Goal: Find specific page/section: Find specific page/section

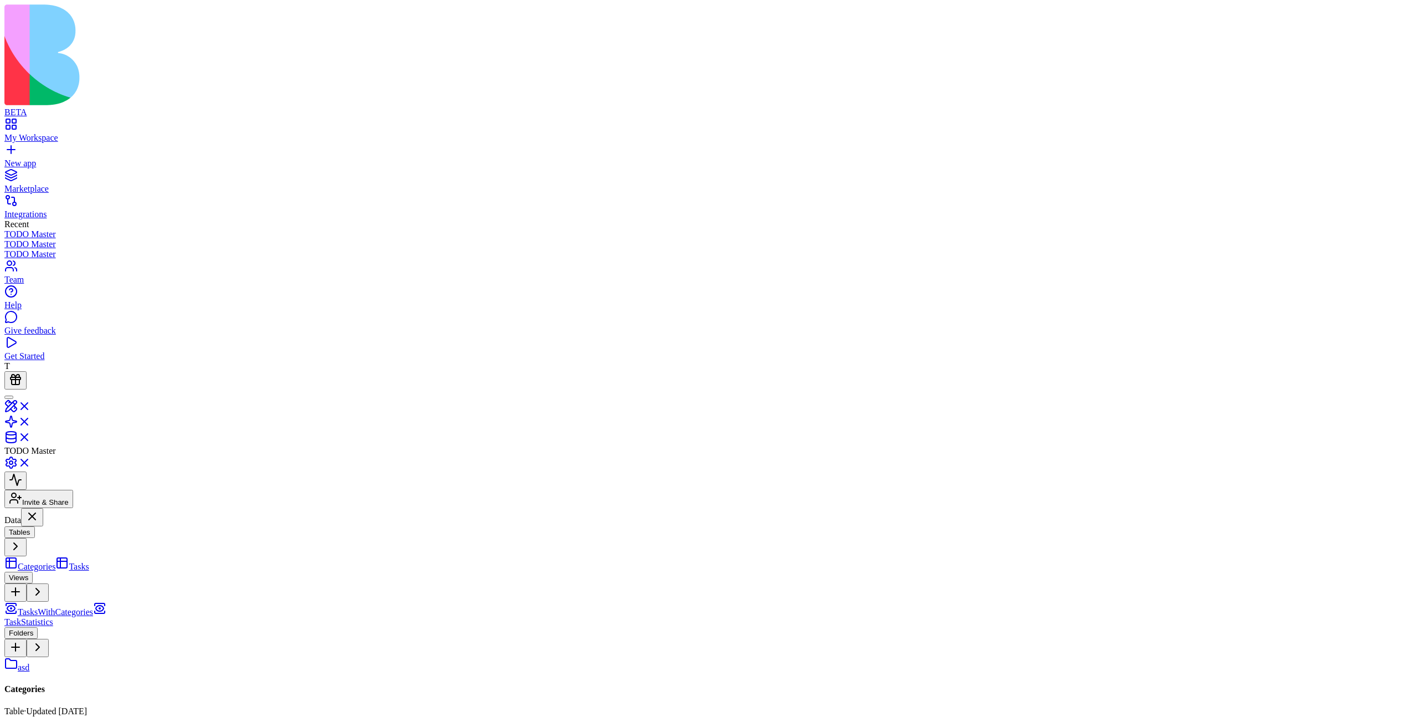
click at [9, 123] on link "My Workspace" at bounding box center [708, 133] width 1409 height 20
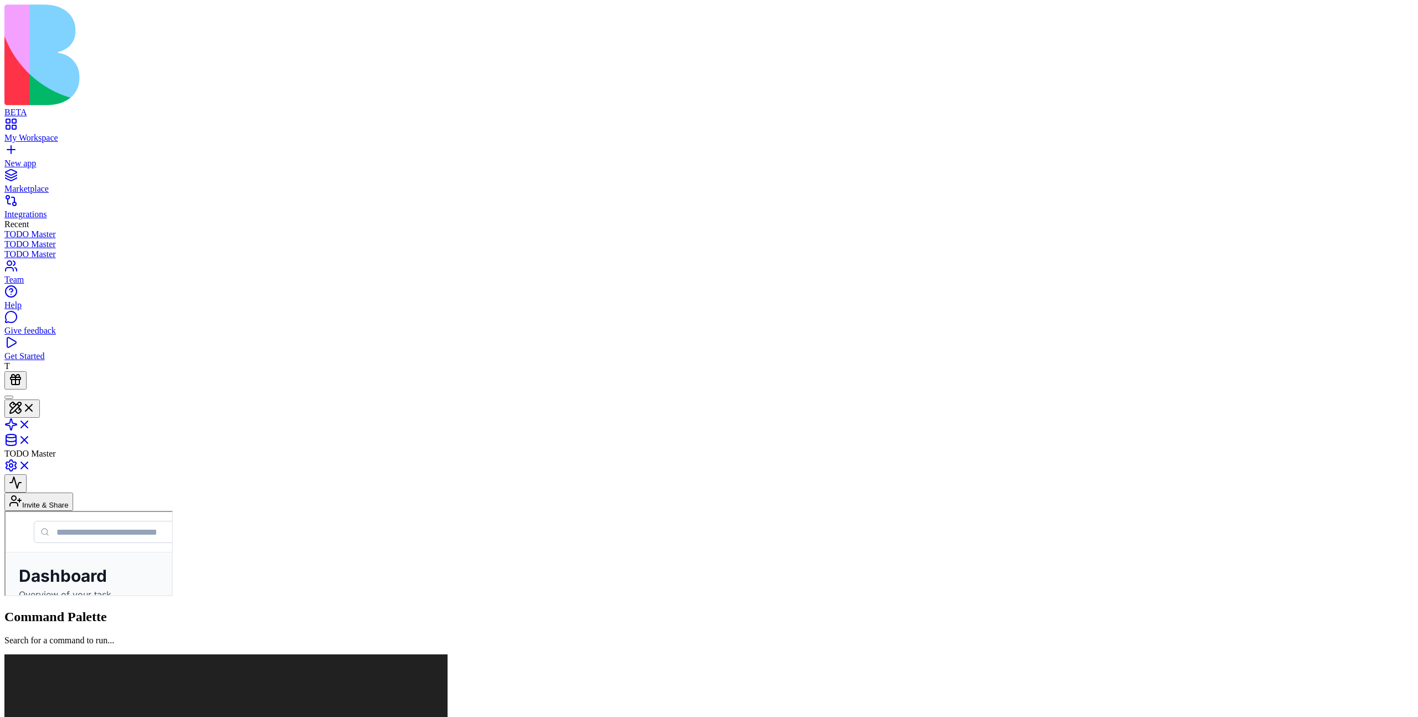
click at [105, 22] on body "BETA My Workspace New app Marketplace Integrations Recent TODO Master TODO Mast…" at bounding box center [708, 662] width 1409 height 1316
click at [31, 439] on link at bounding box center [17, 443] width 27 height 9
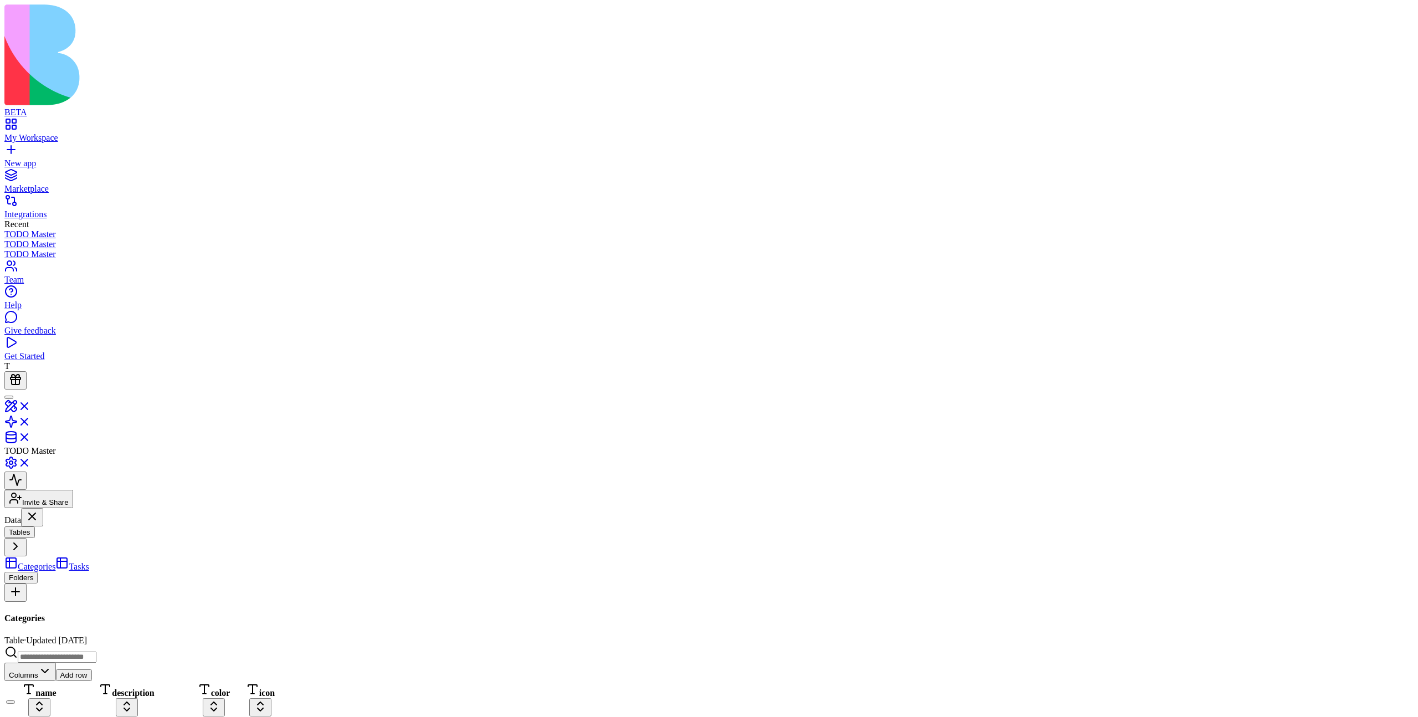
click at [61, 682] on div "name" at bounding box center [39, 699] width 44 height 34
click at [189, 682] on div "description" at bounding box center [127, 699] width 126 height 34
click at [236, 682] on div "color" at bounding box center [214, 699] width 44 height 34
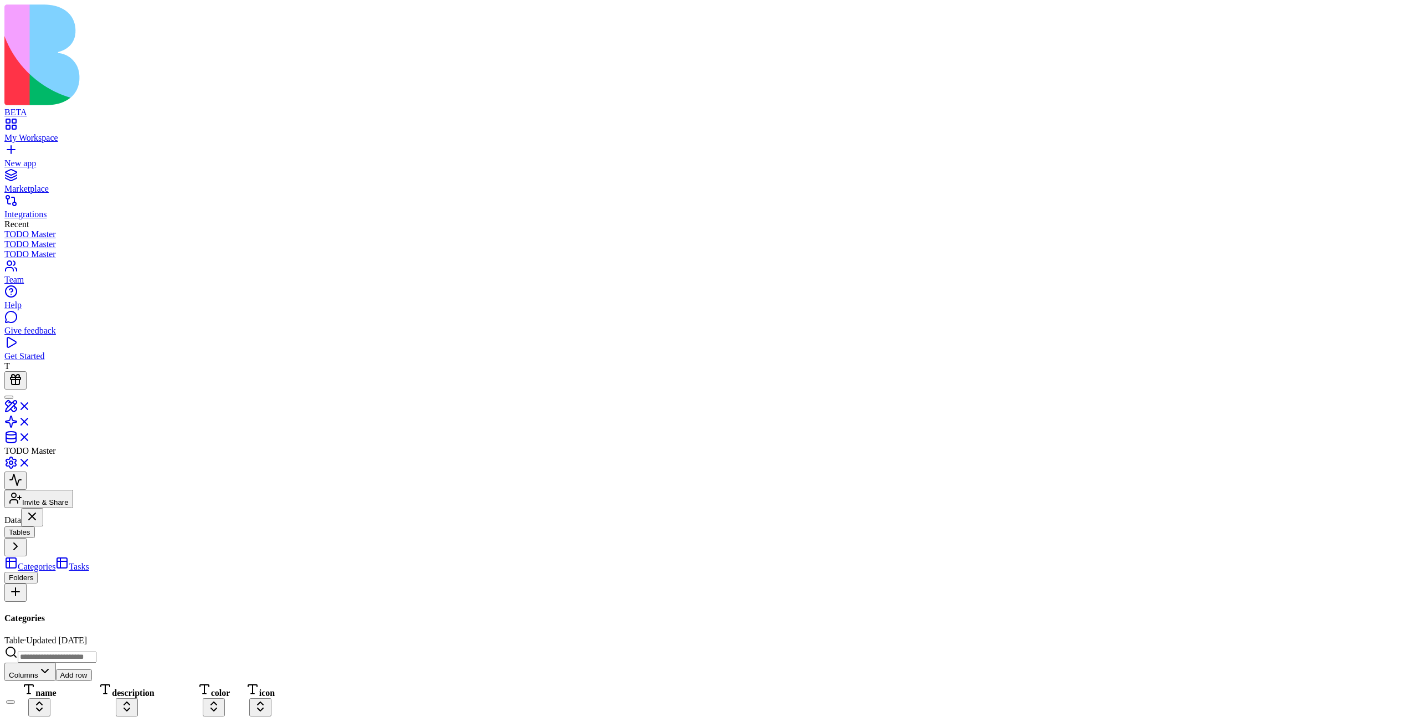
click at [928, 645] on div "Columns Add row" at bounding box center [708, 662] width 1409 height 35
click at [189, 682] on div "description" at bounding box center [127, 699] width 126 height 34
click at [19, 123] on link "My Workspace" at bounding box center [708, 133] width 1409 height 20
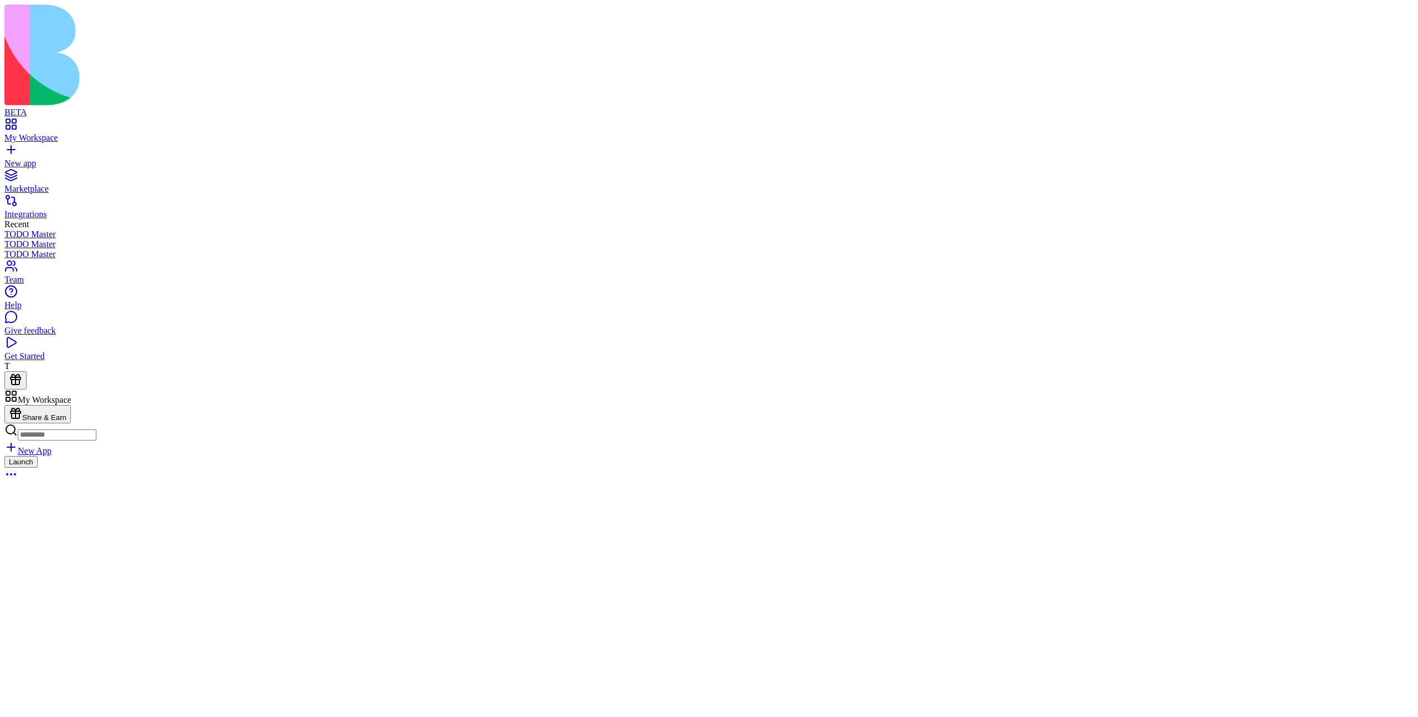
click at [497, 456] on div "Launch" at bounding box center [708, 469] width 1409 height 27
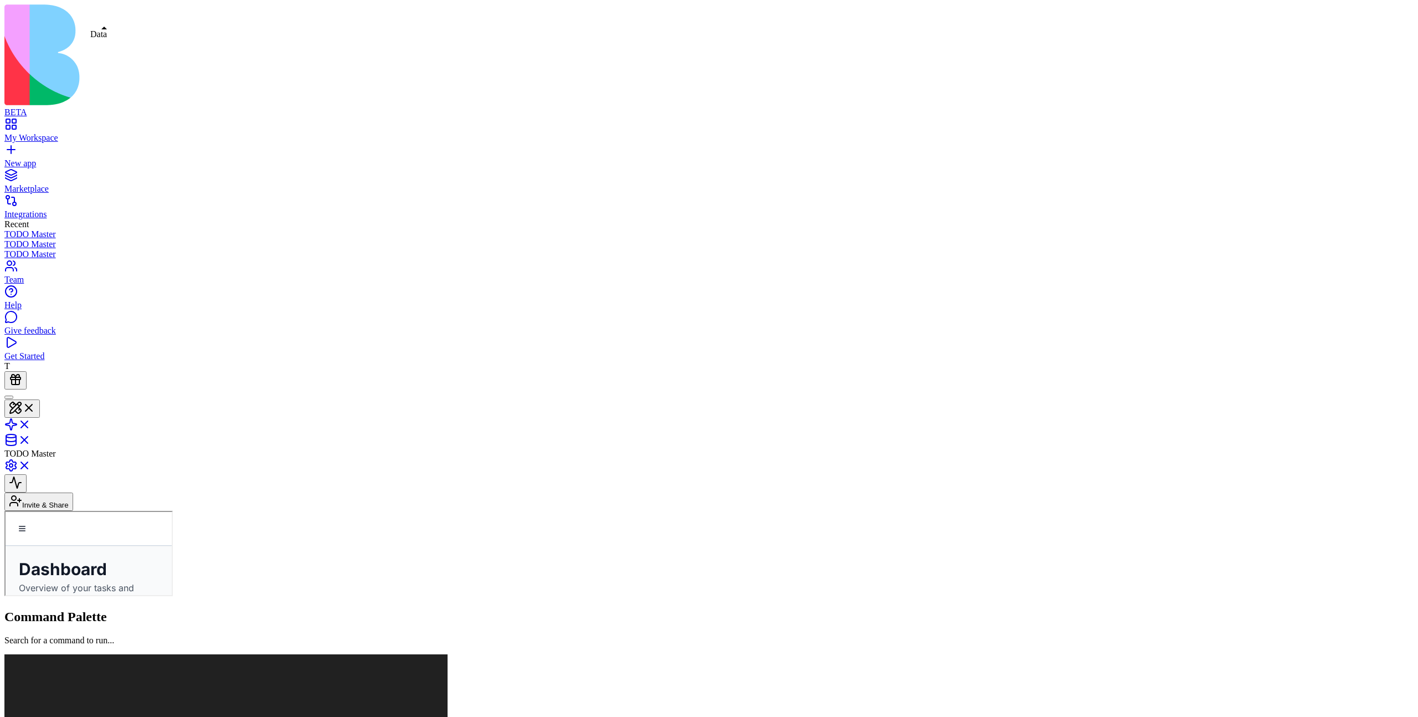
click at [31, 439] on link at bounding box center [17, 443] width 27 height 9
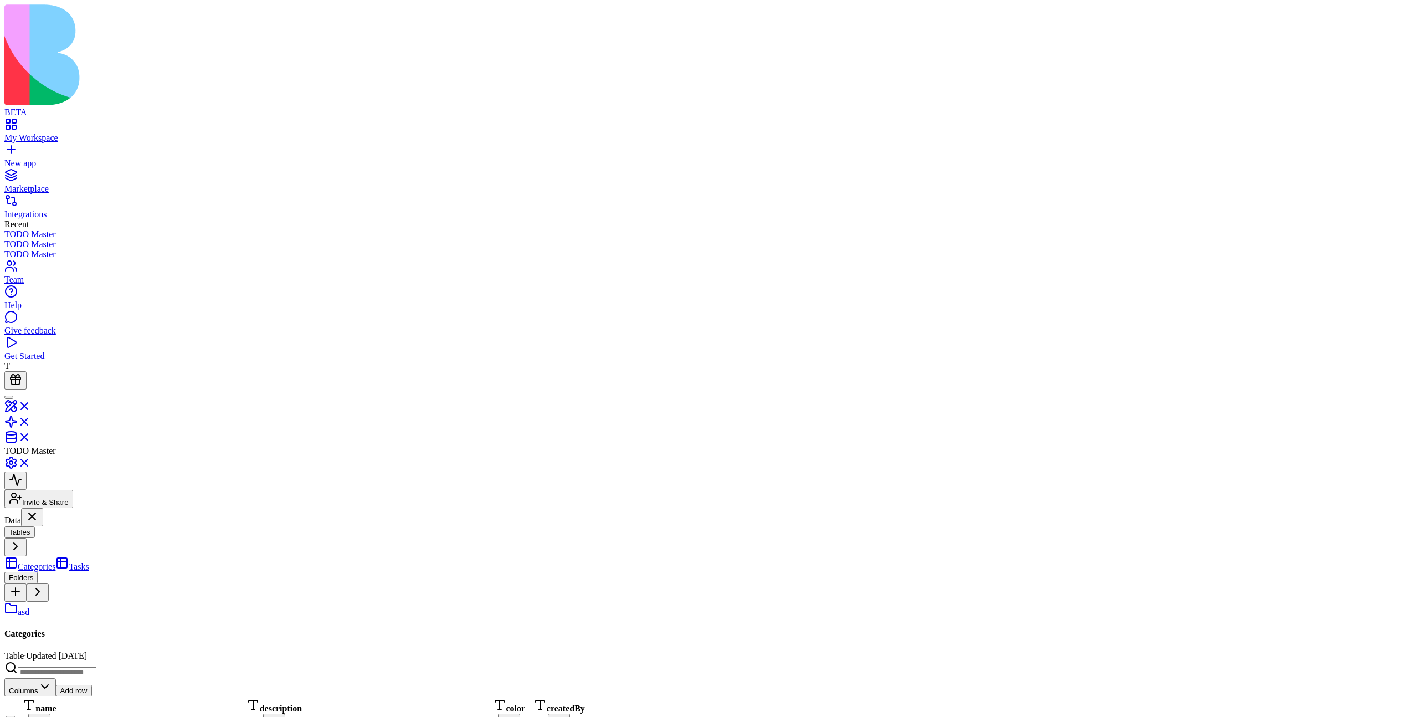
click at [74, 562] on link "Tasks" at bounding box center [71, 566] width 33 height 9
click at [55, 562] on link "Categories" at bounding box center [29, 566] width 51 height 9
click at [90, 607] on span "TasksWithCategories" at bounding box center [55, 611] width 75 height 9
click at [53, 617] on span "TaskStatistics" at bounding box center [28, 621] width 49 height 9
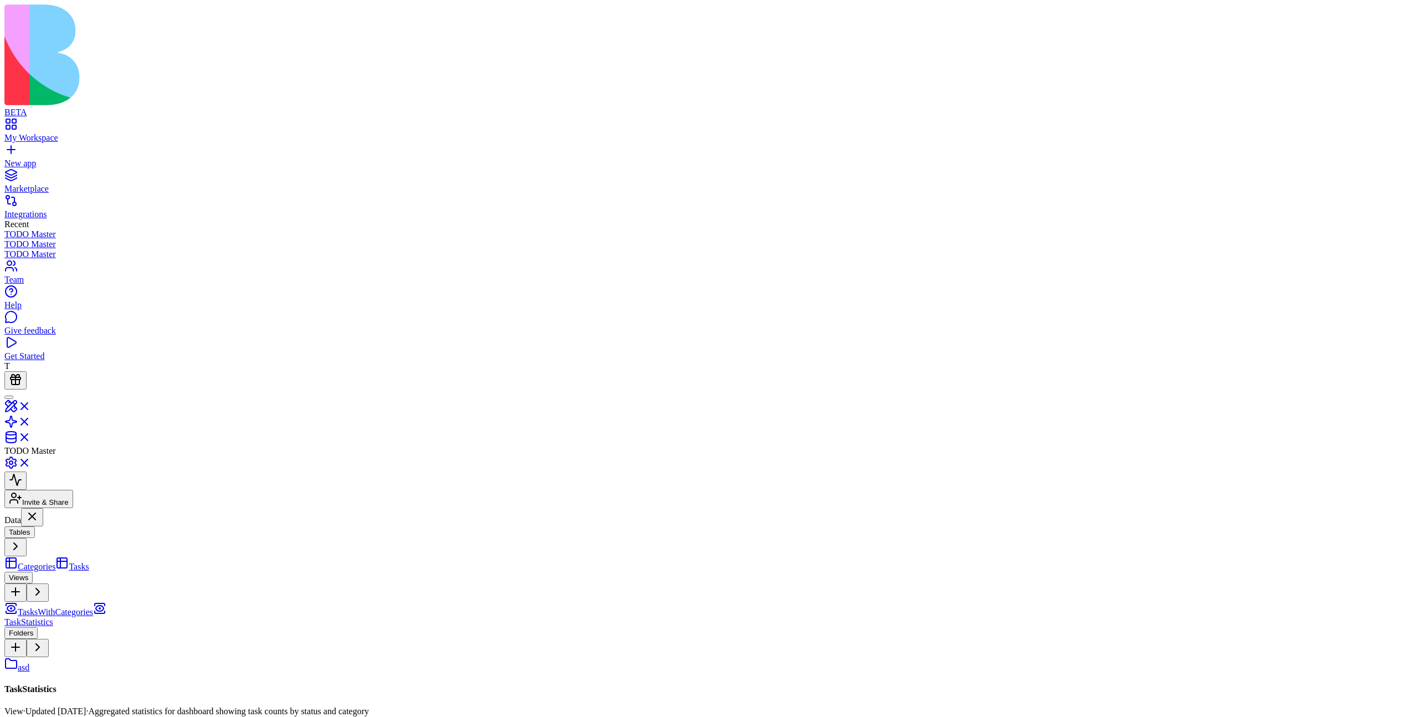
click at [89, 562] on link "Tasks" at bounding box center [71, 566] width 33 height 9
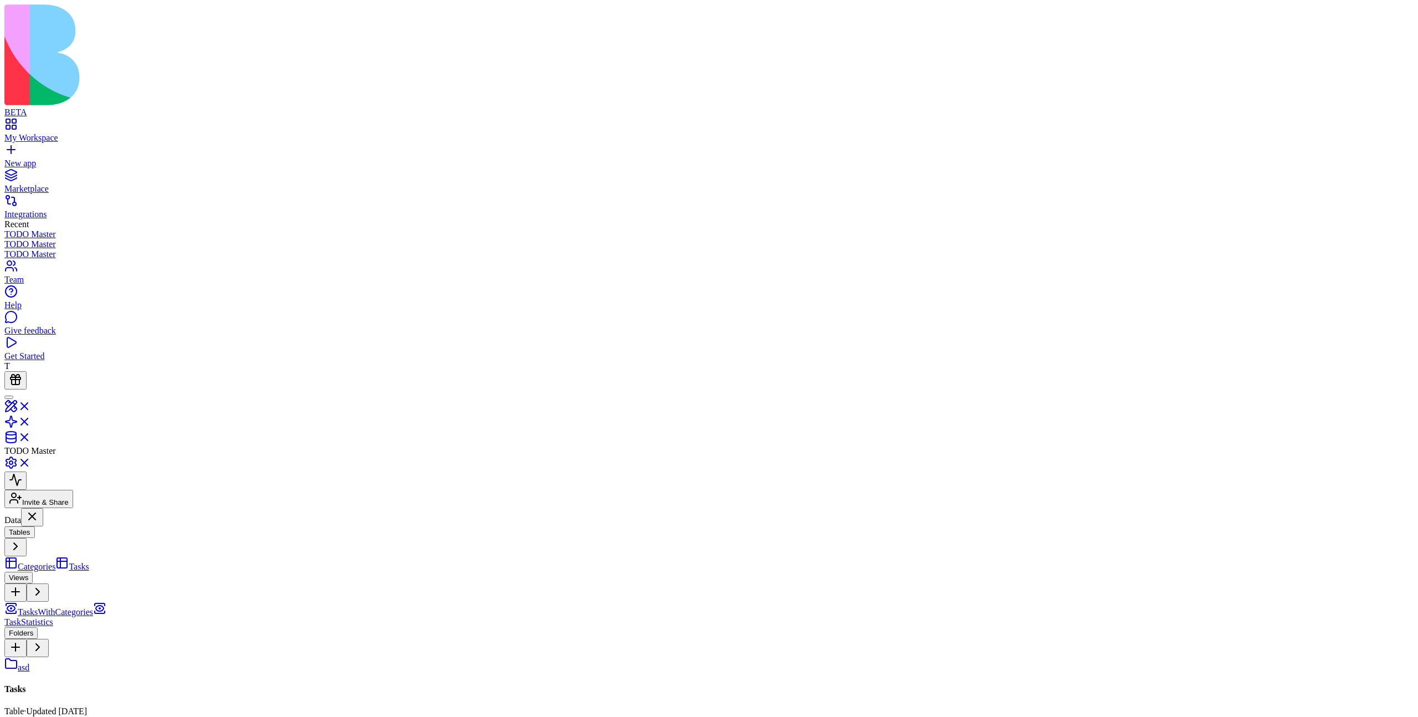
click at [55, 562] on link "Categories" at bounding box center [29, 566] width 51 height 9
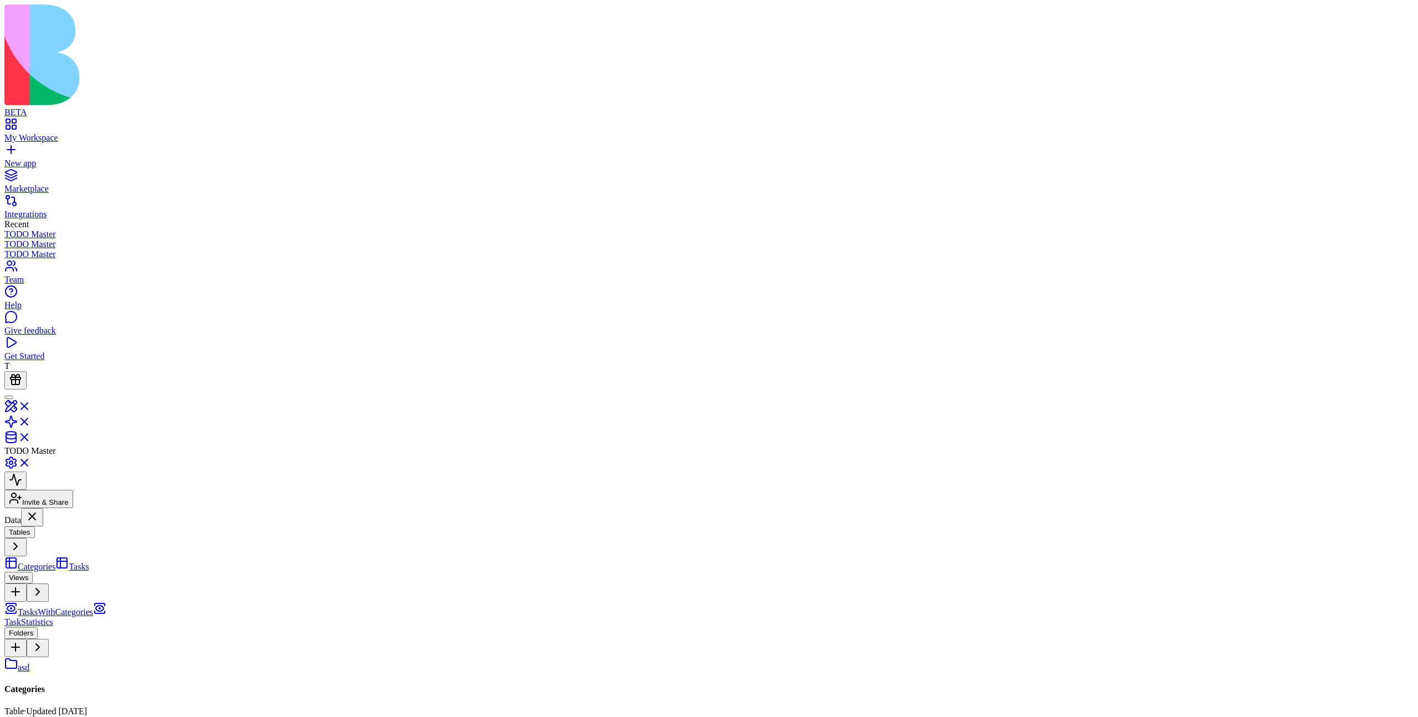
drag, startPoint x: 911, startPoint y: 85, endPoint x: 1044, endPoint y: 298, distance: 250.8
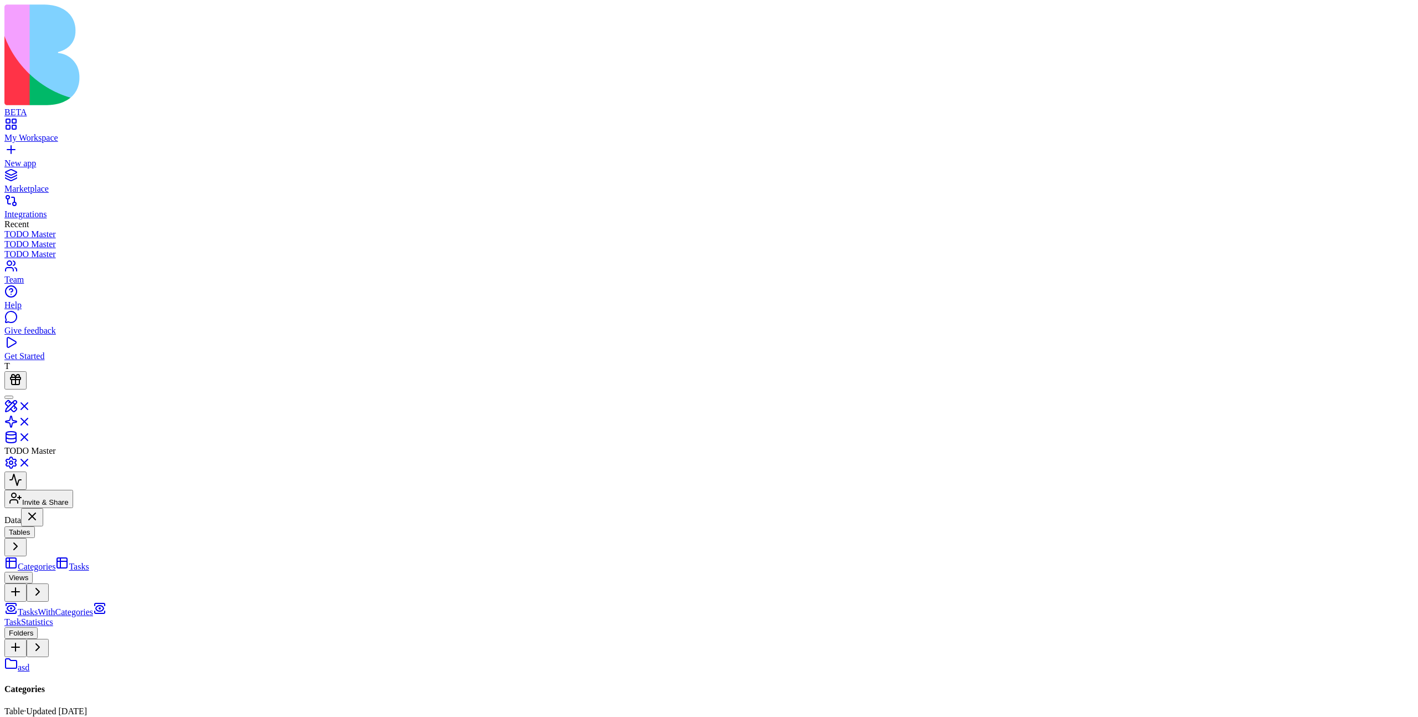
drag, startPoint x: 521, startPoint y: 300, endPoint x: 343, endPoint y: 226, distance: 192.4
drag, startPoint x: 240, startPoint y: 161, endPoint x: 1130, endPoint y: 311, distance: 902.0
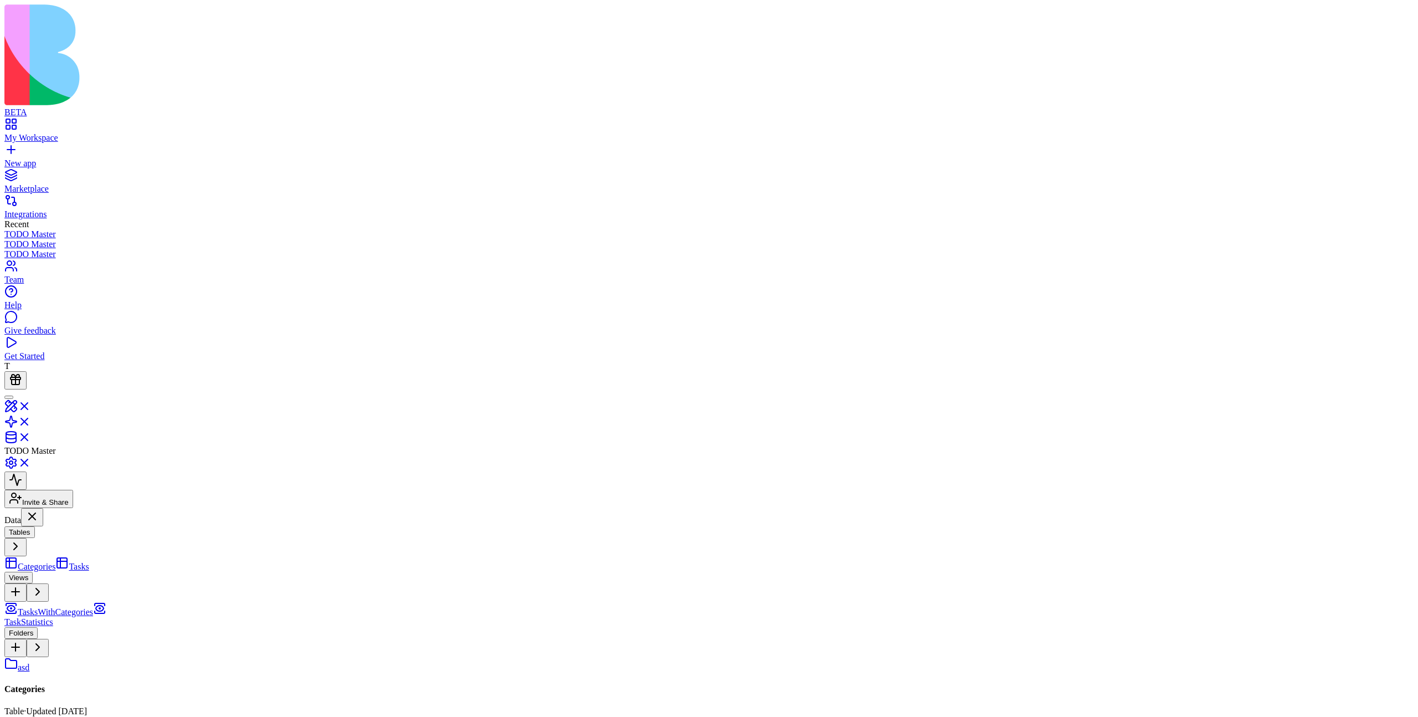
drag, startPoint x: 1197, startPoint y: 107, endPoint x: 198, endPoint y: 79, distance: 999.5
click at [1011, 684] on div "Categories Table · Updated Sep 27, 2025" at bounding box center [708, 700] width 1409 height 32
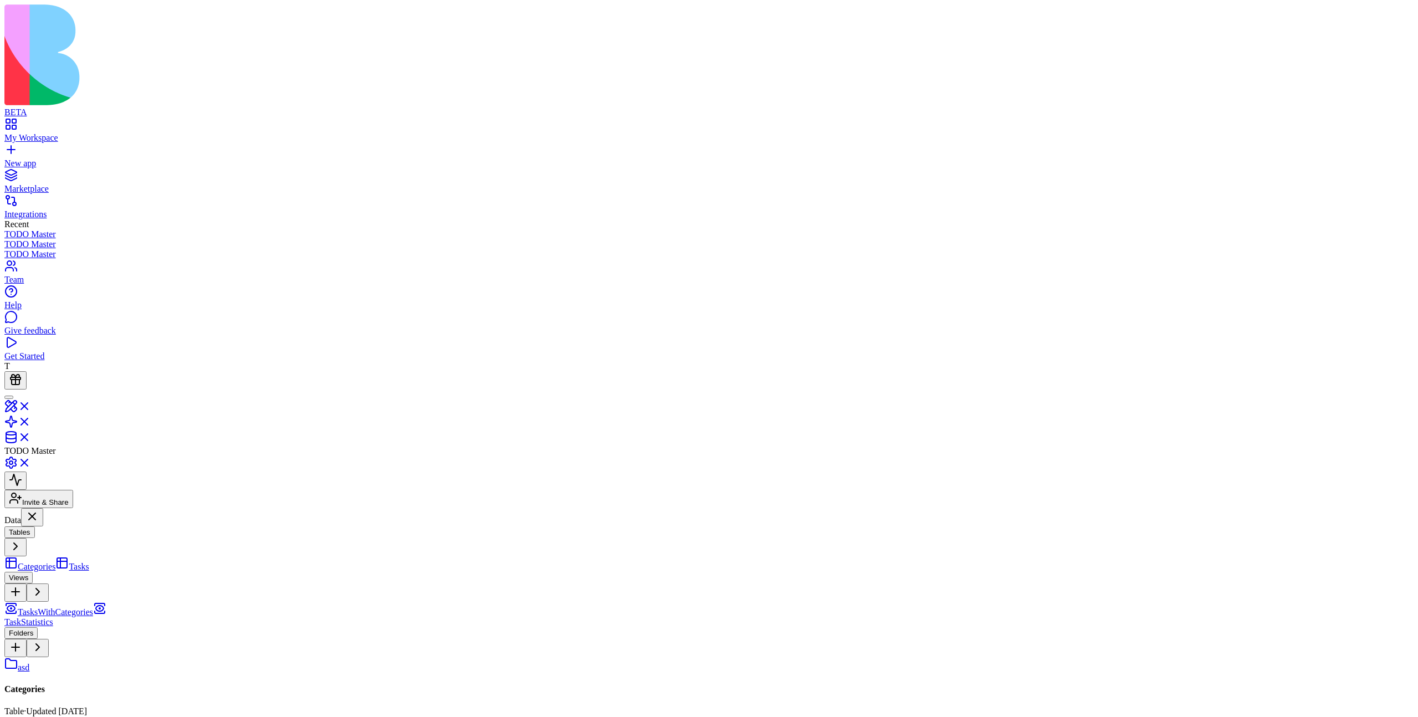
drag, startPoint x: 1243, startPoint y: 152, endPoint x: 1010, endPoint y: 325, distance: 290.7
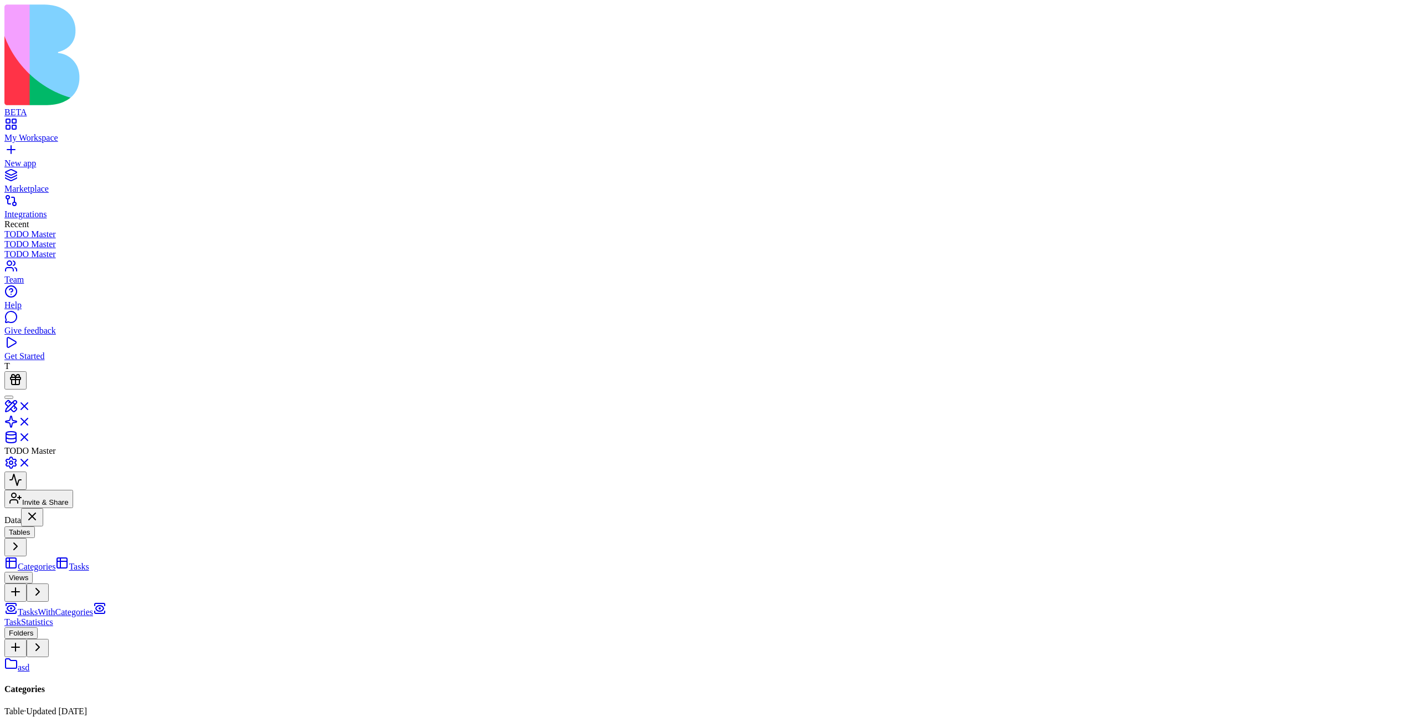
drag, startPoint x: 1154, startPoint y: 311, endPoint x: 333, endPoint y: 117, distance: 843.8
click at [89, 562] on link "Tasks" at bounding box center [71, 566] width 33 height 9
click at [90, 607] on link "TasksWithCategories" at bounding box center [48, 611] width 89 height 9
click at [106, 607] on link "TaskStatistics" at bounding box center [55, 616] width 102 height 19
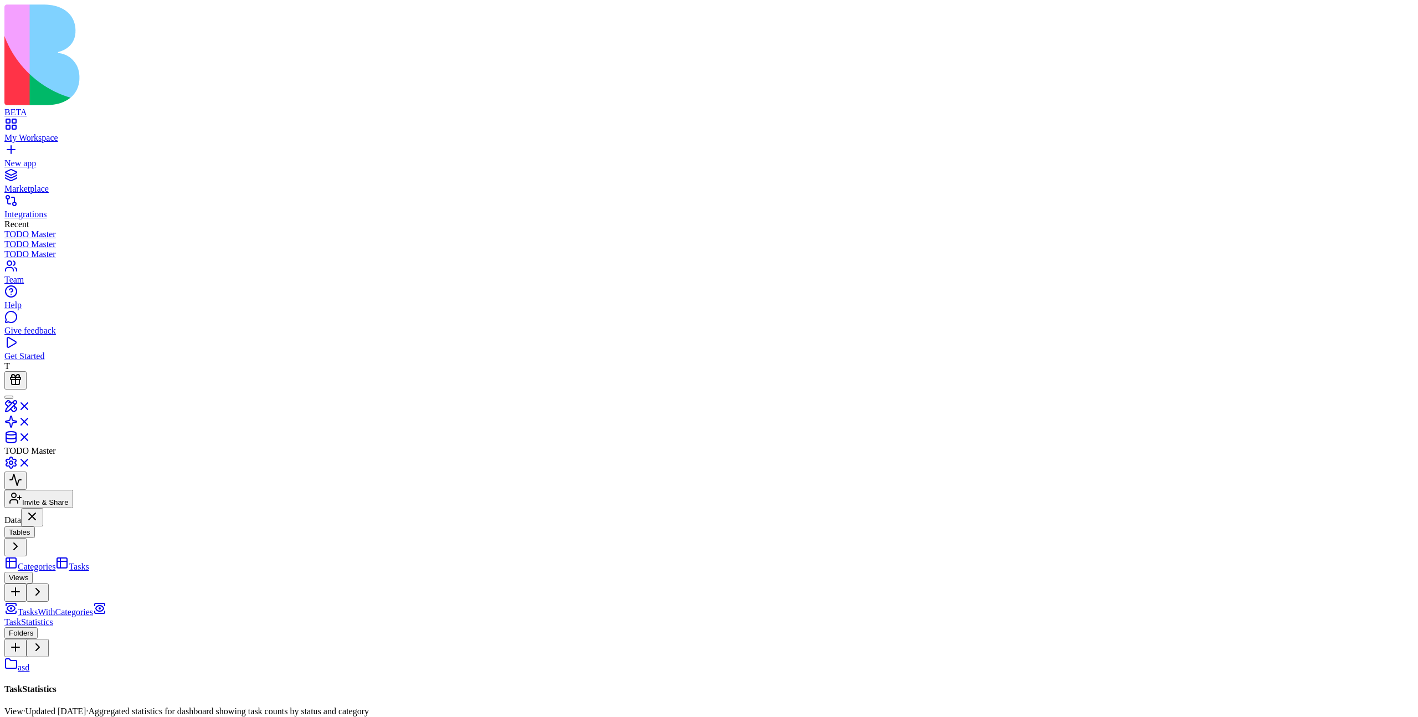
click at [90, 607] on span "TasksWithCategories" at bounding box center [55, 611] width 75 height 9
click at [33, 572] on button "Views" at bounding box center [18, 578] width 28 height 12
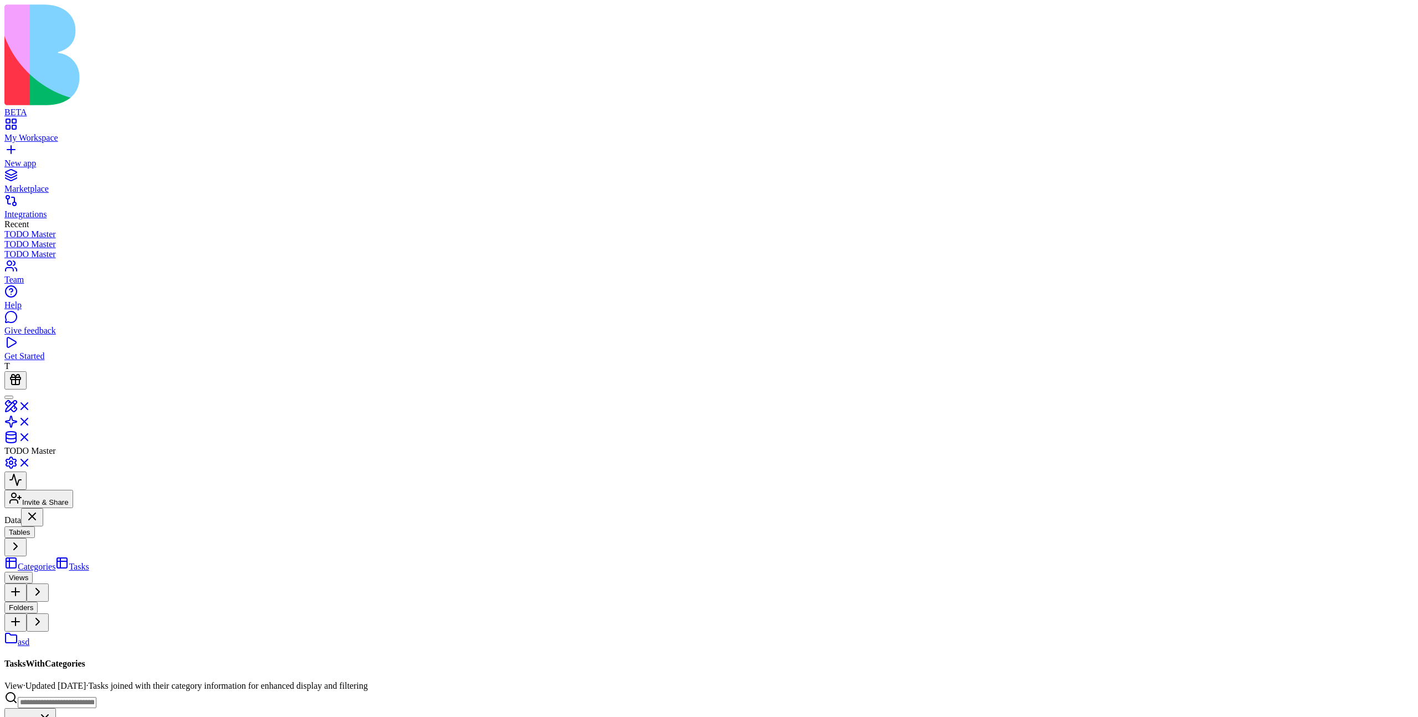
click at [38, 601] on button "Folders" at bounding box center [20, 607] width 33 height 12
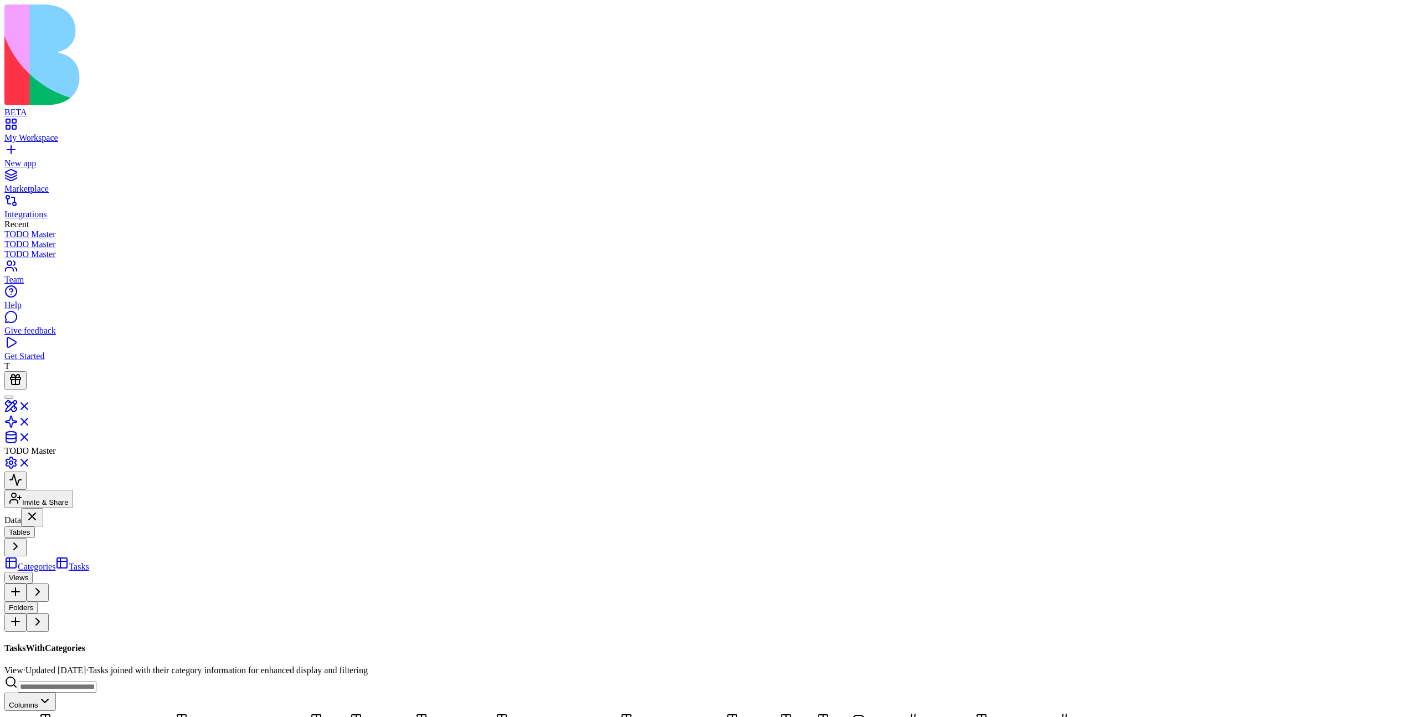
click at [30, 528] on span "Tables" at bounding box center [20, 532] width 22 height 8
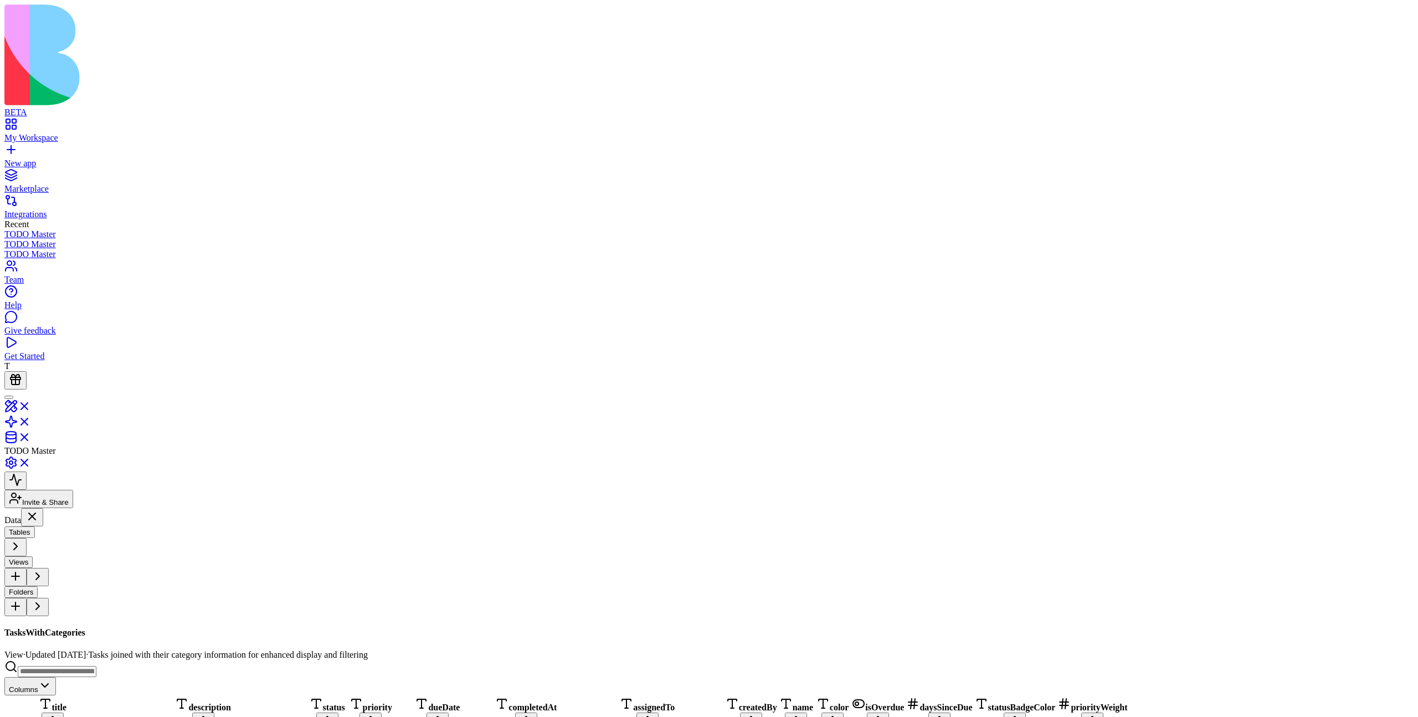
drag, startPoint x: 946, startPoint y: 156, endPoint x: 1238, endPoint y: 396, distance: 378.1
click at [1238, 627] on div "TasksWithCategories View · Updated Sep 27, 2025 · Tasks joined with their categ…" at bounding box center [708, 728] width 1409 height 202
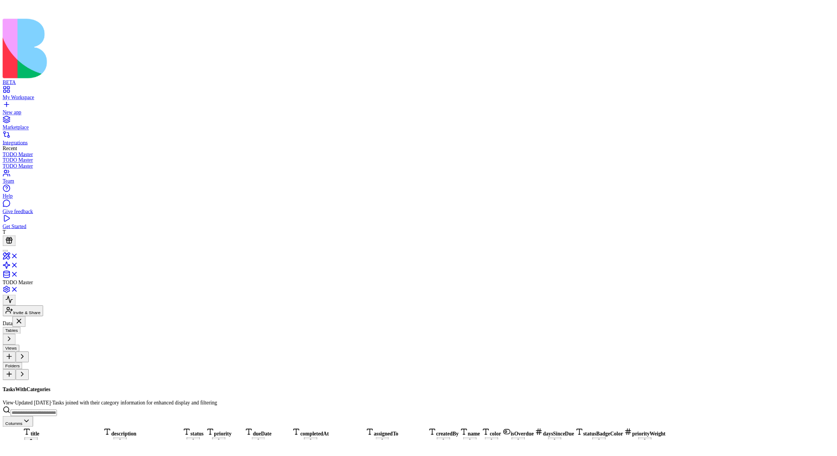
scroll to position [0, 302]
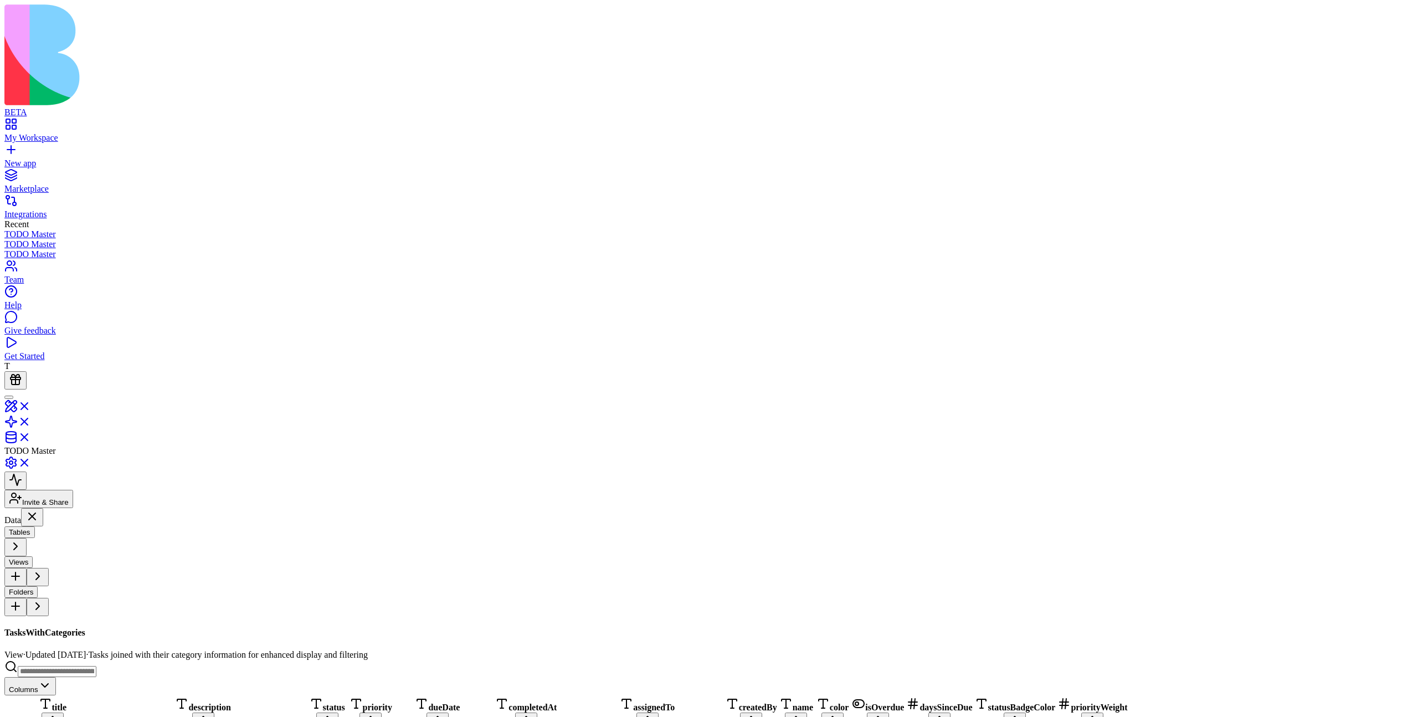
click at [950, 712] on button "Toggle sort" at bounding box center [939, 721] width 22 height 18
